Goal: Find specific page/section: Find specific page/section

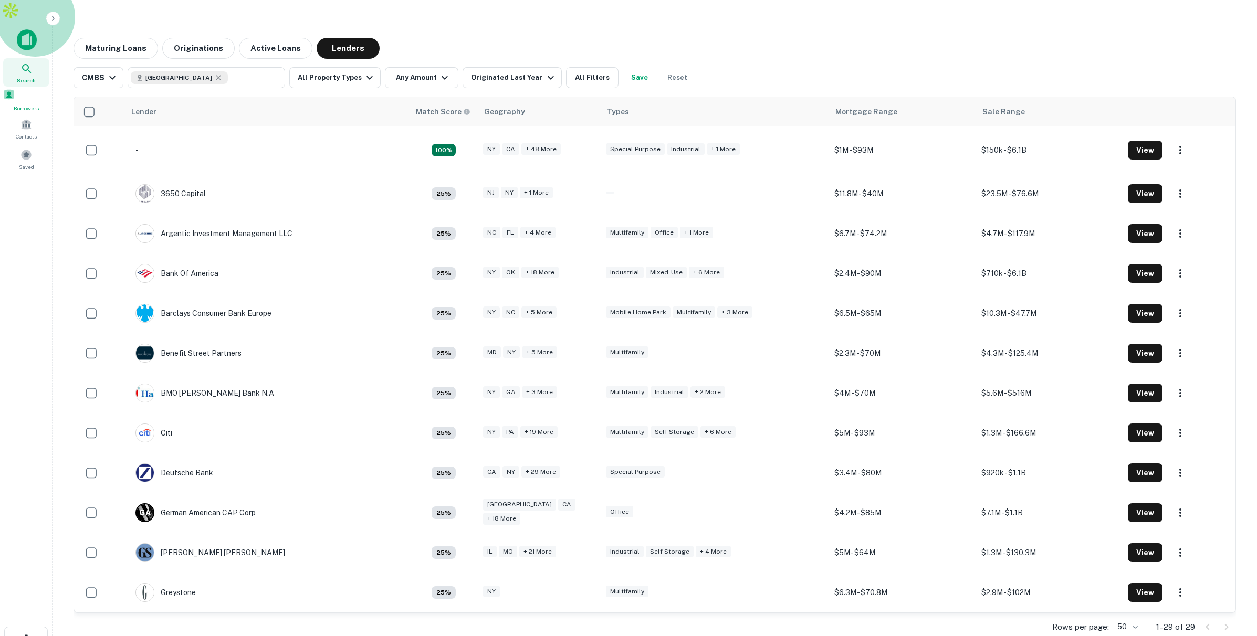
click at [38, 89] on div "Borrowers" at bounding box center [26, 101] width 46 height 24
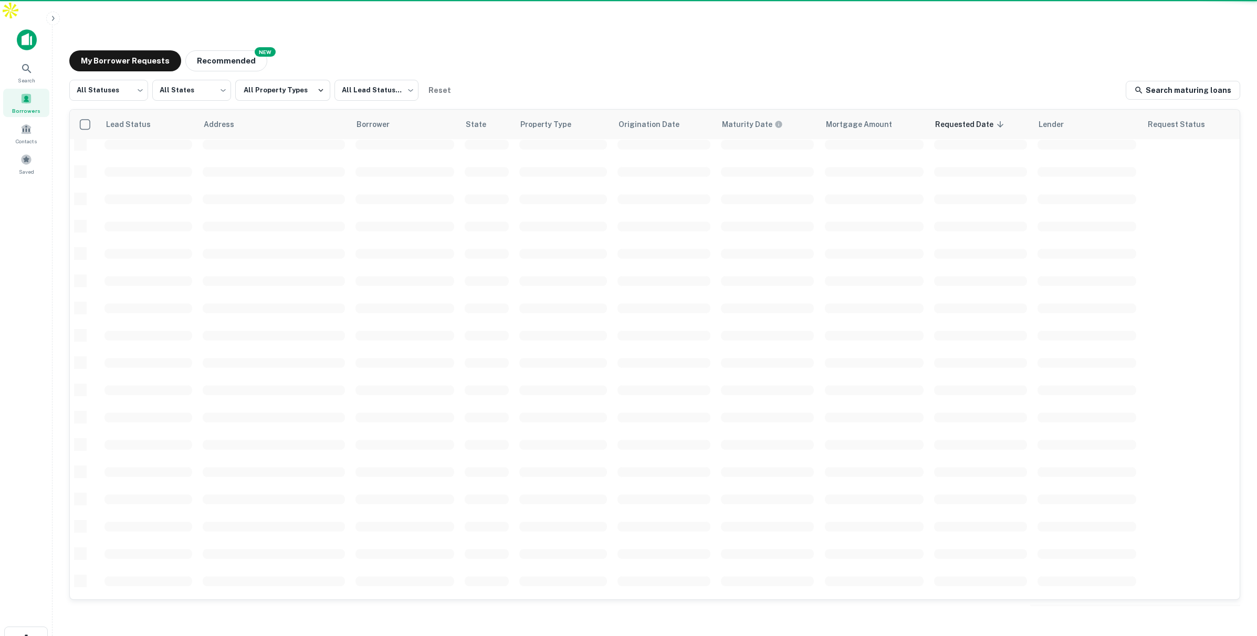
scroll to position [222, 0]
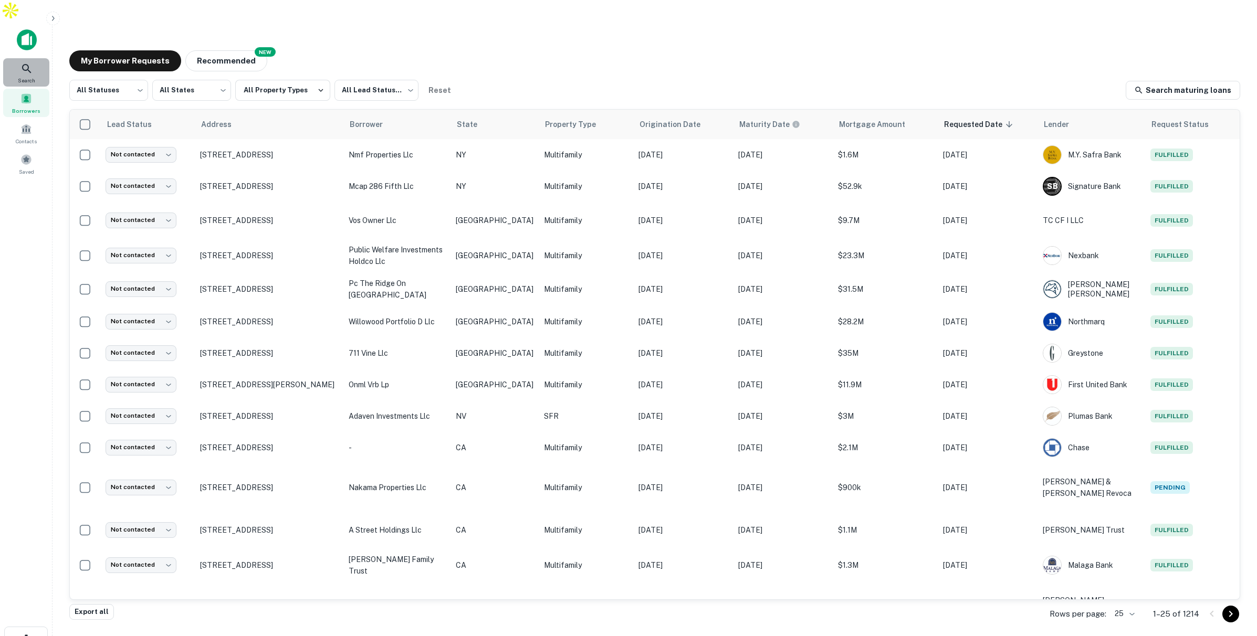
click at [30, 58] on div "Search" at bounding box center [26, 72] width 46 height 28
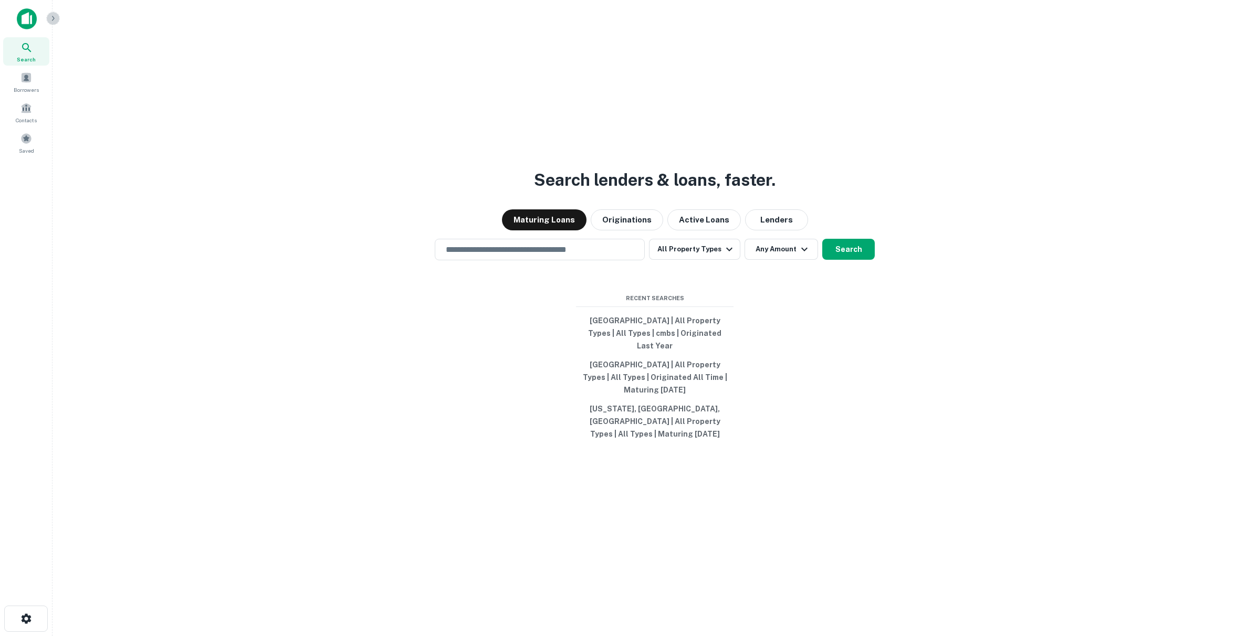
click at [56, 19] on icon "button" at bounding box center [53, 18] width 8 height 8
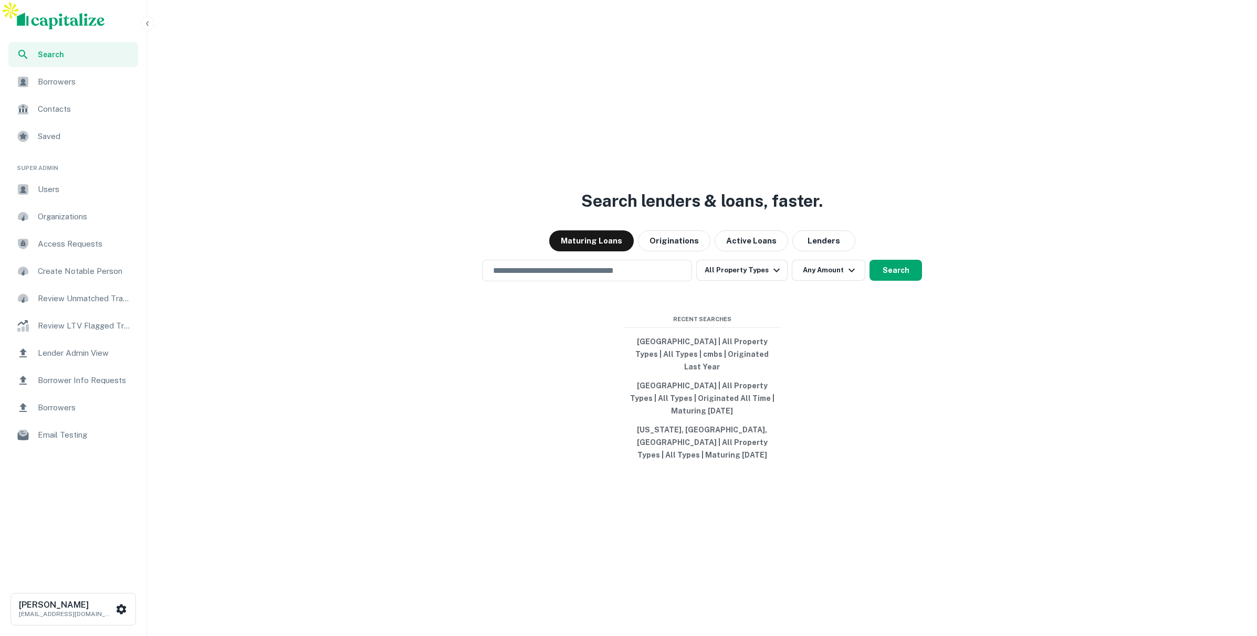
click at [65, 182] on div "Users" at bounding box center [73, 189] width 130 height 25
